Goal: Find specific page/section: Find specific page/section

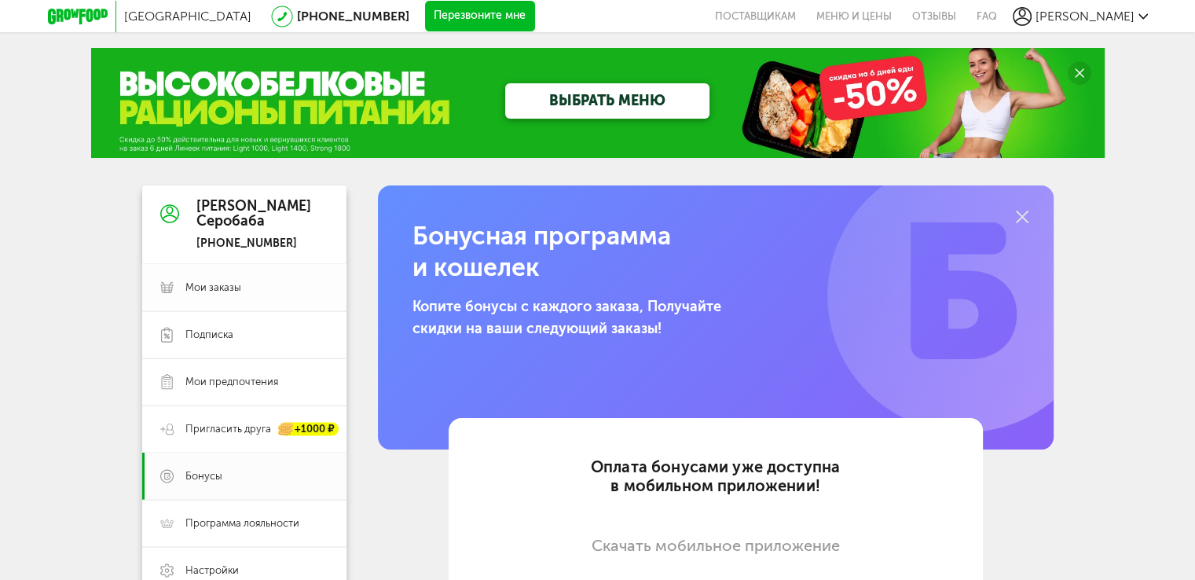
click at [213, 169] on div "Москва [PHONE_NUMBER] Перезвоните мне поставщикам Меню и цены Отзывы FAQ [PERSO…" at bounding box center [597, 510] width 1195 height 1021
click at [220, 288] on span "Мои заказы" at bounding box center [213, 287] width 56 height 14
